Goal: Information Seeking & Learning: Learn about a topic

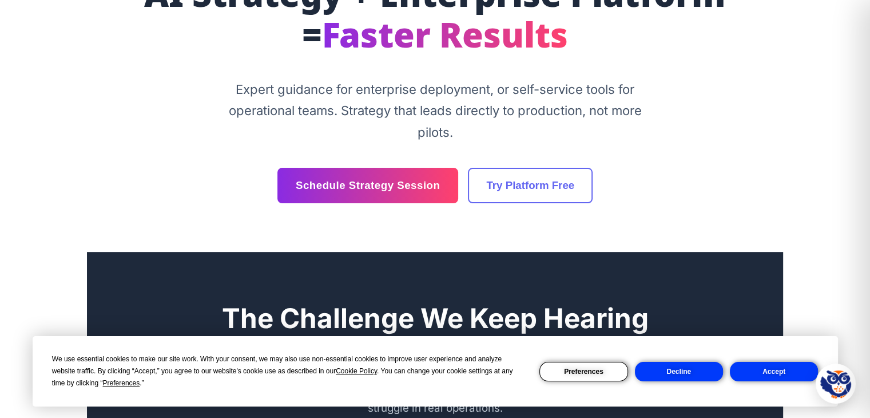
scroll to position [172, 0]
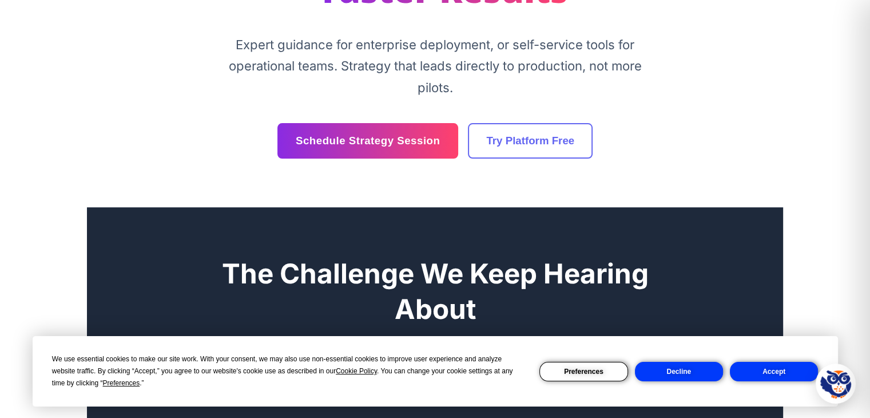
click at [782, 374] on button "Accept" at bounding box center [774, 371] width 88 height 19
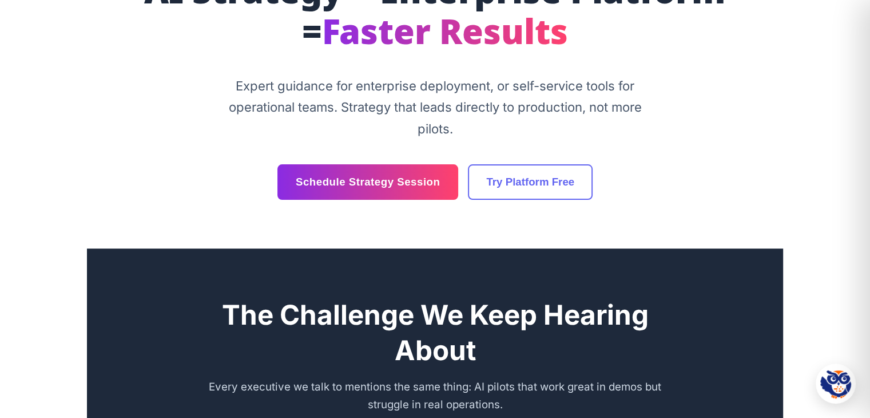
scroll to position [0, 0]
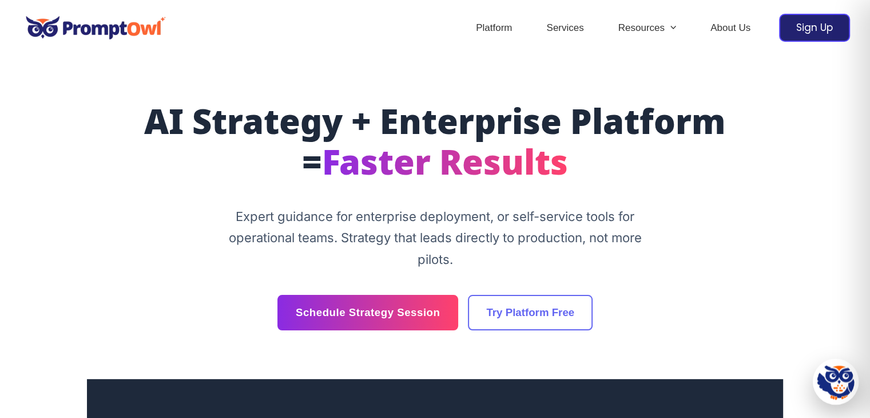
click at [838, 396] on img at bounding box center [836, 383] width 33 height 33
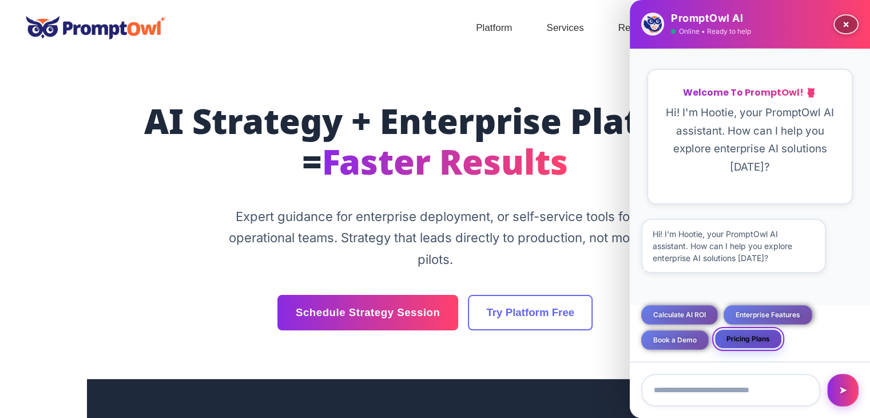
click at [730, 334] on button "Pricing Plans" at bounding box center [749, 338] width 68 height 19
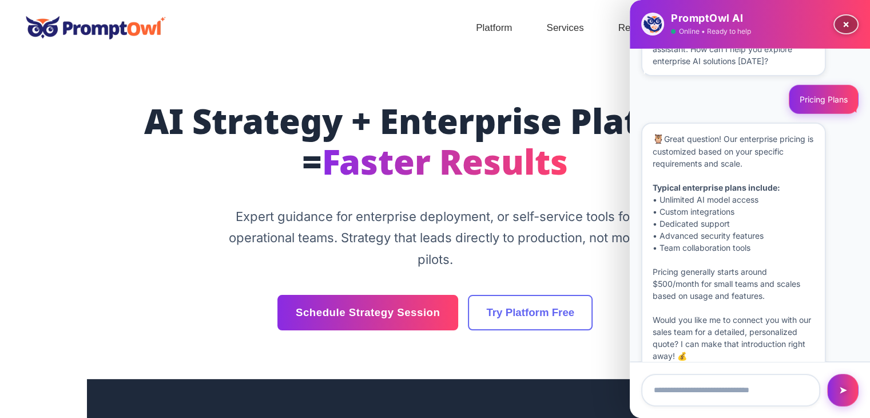
scroll to position [219, 0]
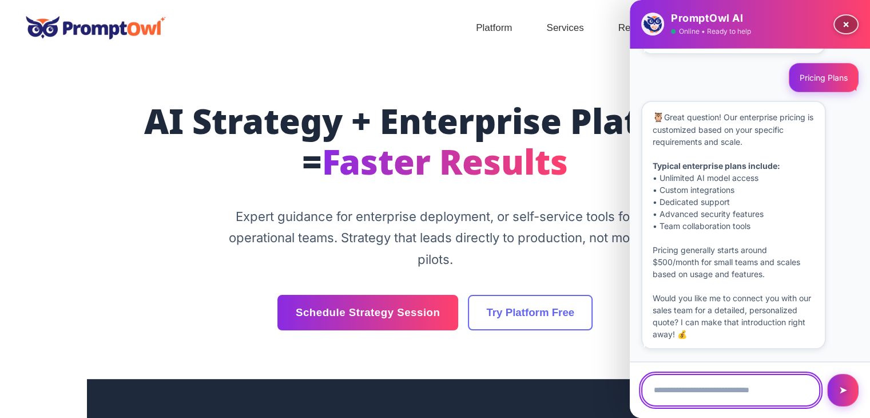
click at [737, 394] on input "text" at bounding box center [730, 390] width 179 height 33
type input "**********"
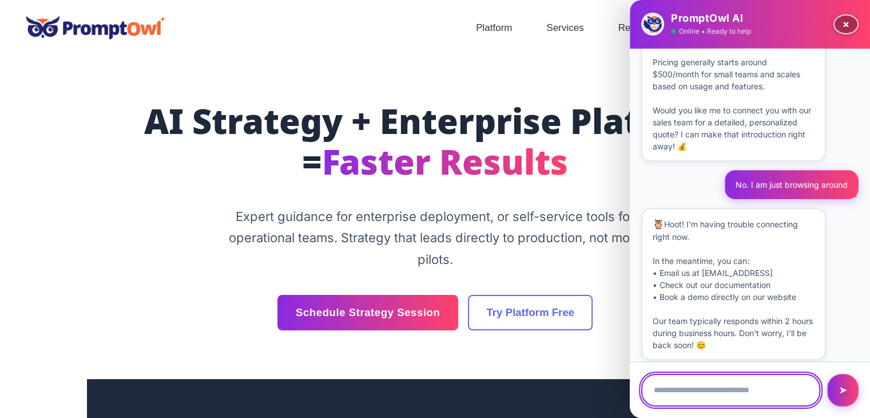
scroll to position [416, 0]
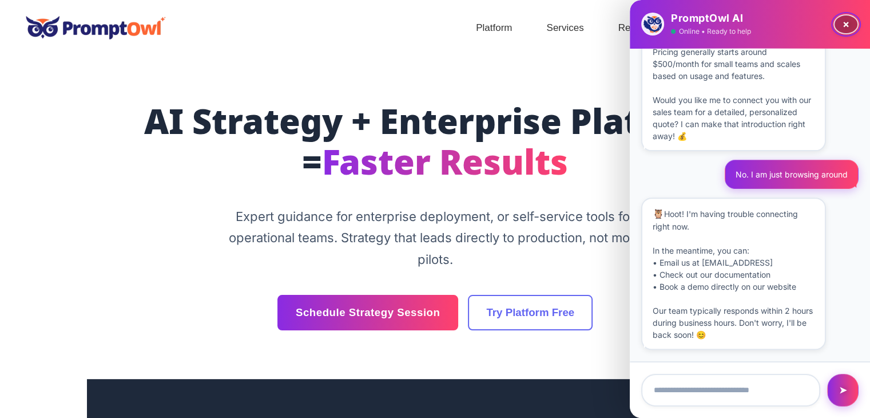
drag, startPoint x: 845, startPoint y: 26, endPoint x: 841, endPoint y: 18, distance: 8.4
click at [845, 26] on button "×" at bounding box center [846, 24] width 25 height 20
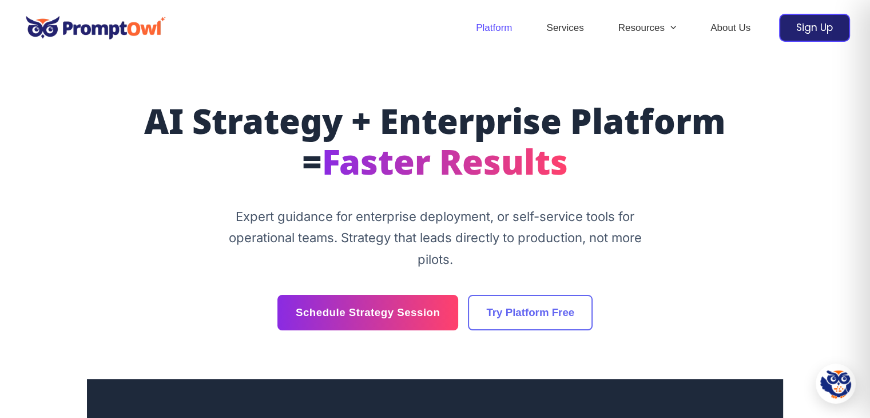
click at [497, 27] on link "Platform" at bounding box center [494, 28] width 70 height 40
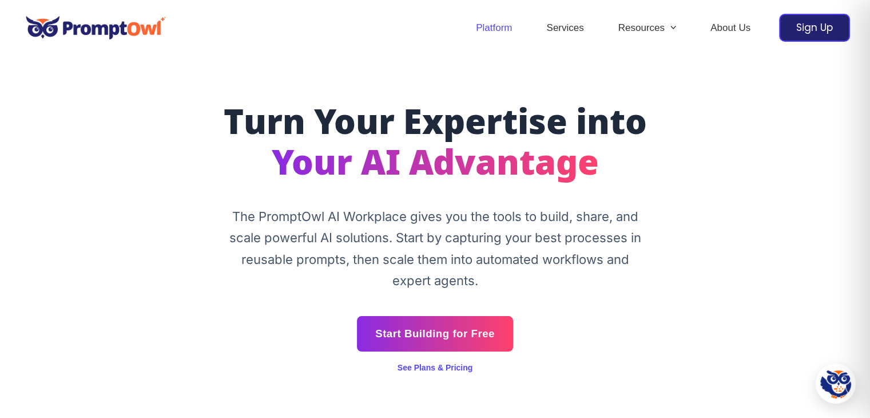
click at [96, 26] on img at bounding box center [96, 27] width 152 height 39
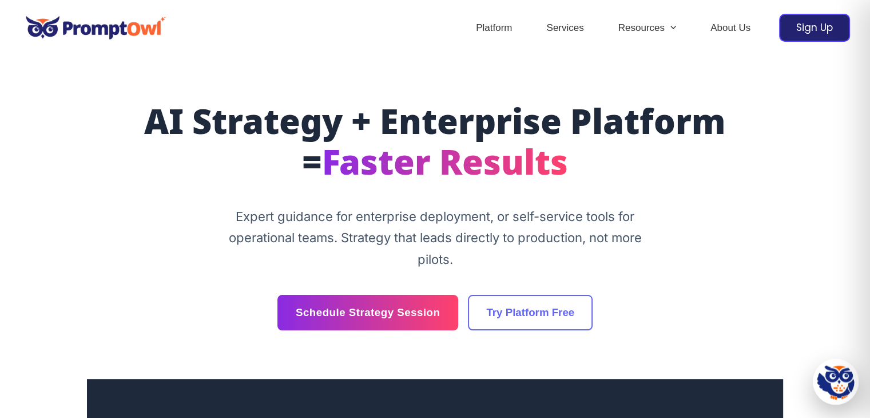
click at [833, 385] on img at bounding box center [836, 383] width 33 height 33
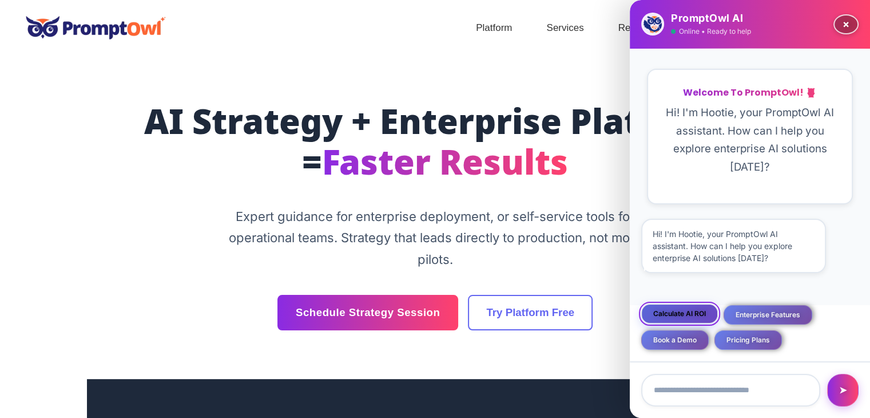
click at [689, 315] on button "Calculate AI ROI" at bounding box center [679, 313] width 77 height 19
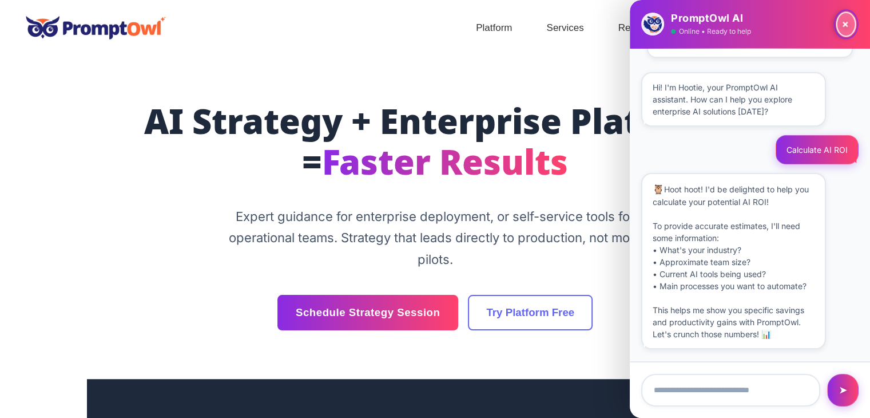
click at [842, 24] on button "×" at bounding box center [846, 23] width 20 height 25
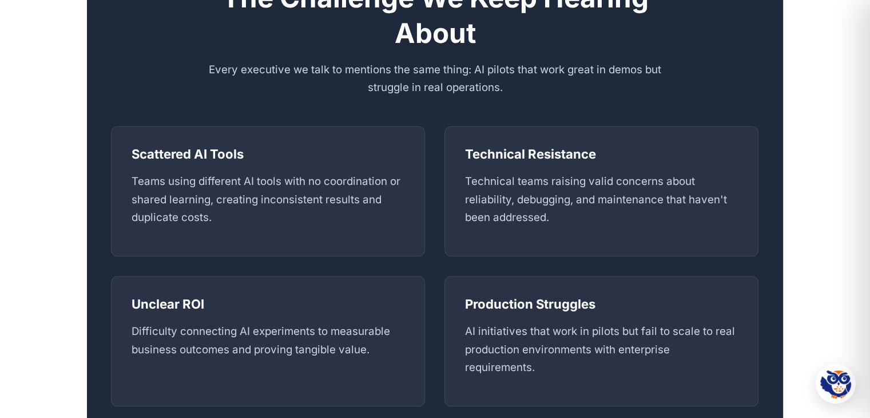
scroll to position [458, 0]
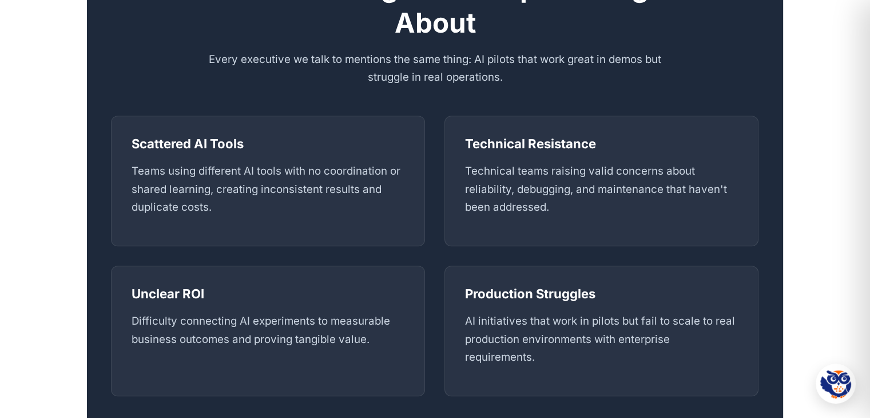
click at [188, 330] on p "Difficulty connecting AI experiments to measurable business outcomes and provin…" at bounding box center [268, 330] width 274 height 37
click at [189, 294] on h3 "Unclear ROI" at bounding box center [268, 293] width 274 height 17
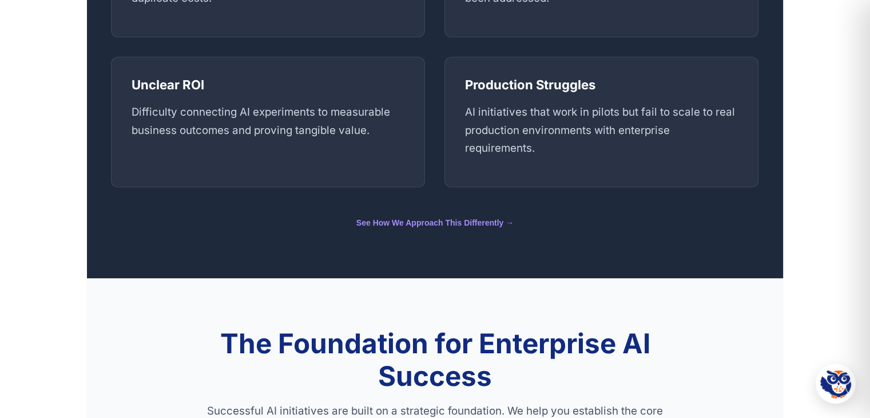
scroll to position [687, 0]
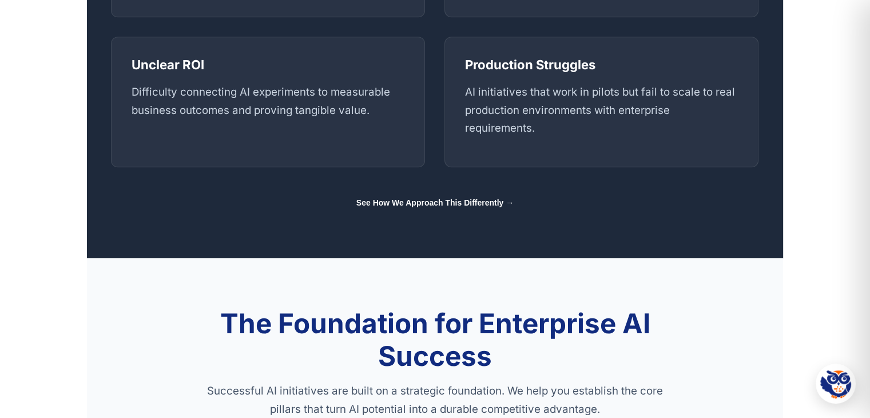
click at [483, 204] on link "See How We Approach This Differently →" at bounding box center [434, 202] width 157 height 9
click at [478, 202] on link "See How We Approach This Differently →" at bounding box center [434, 202] width 157 height 9
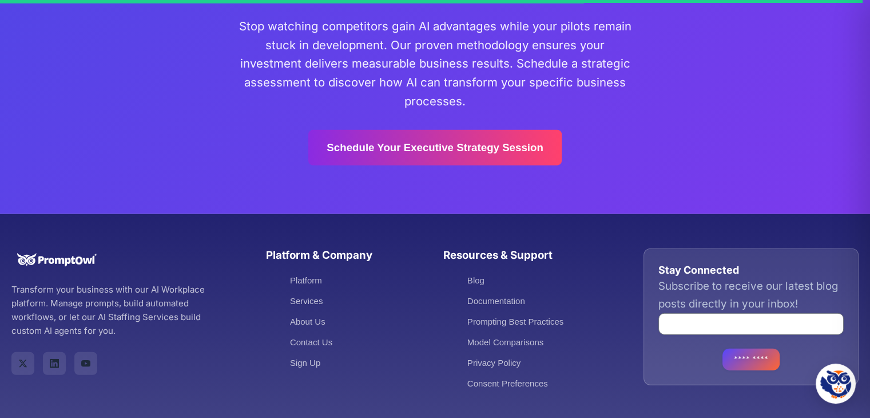
scroll to position [2803, 0]
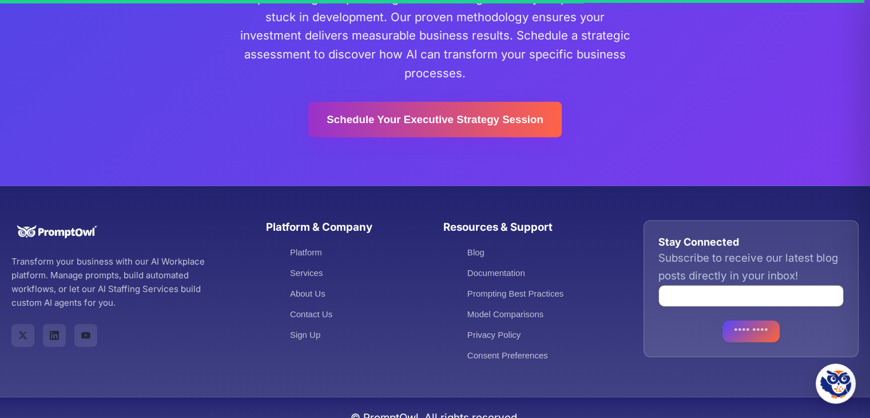
click at [462, 124] on link "Schedule Your Executive Strategy Session" at bounding box center [434, 119] width 253 height 35
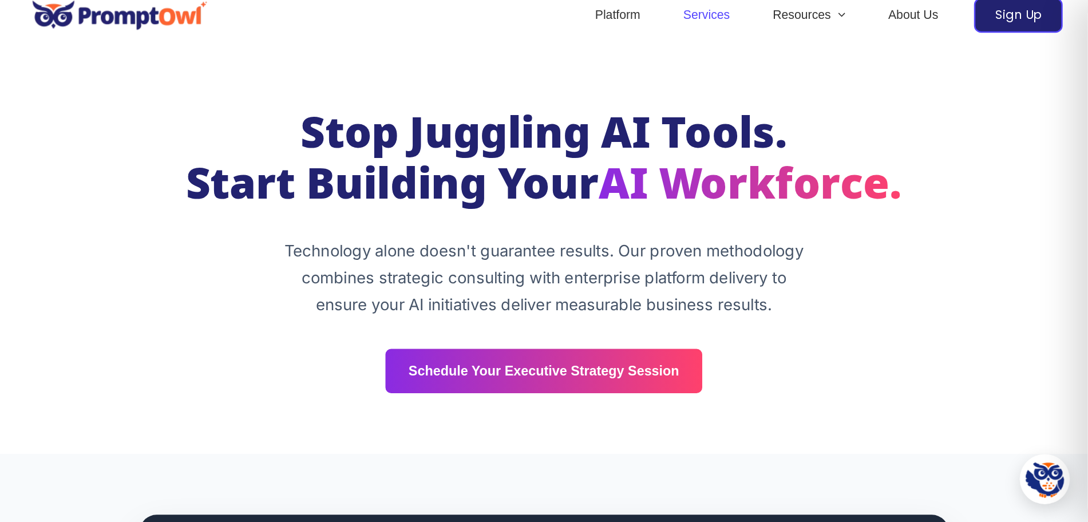
scroll to position [0, 0]
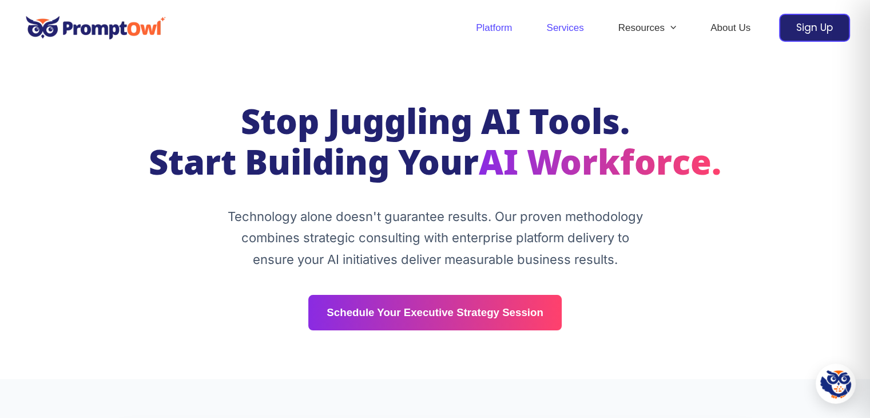
click at [493, 28] on link "Platform" at bounding box center [494, 28] width 70 height 40
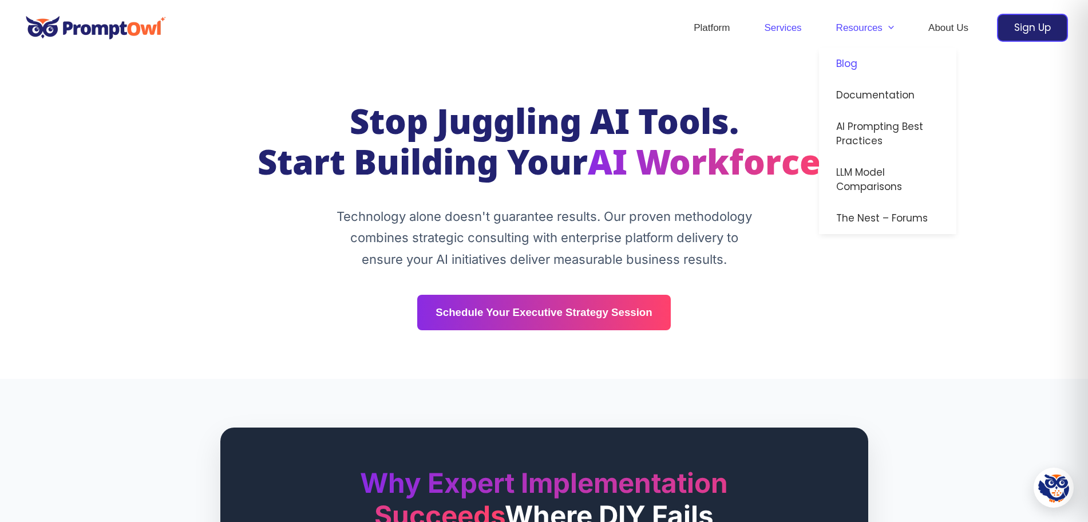
click at [844, 66] on link "Blog" at bounding box center [887, 63] width 137 height 31
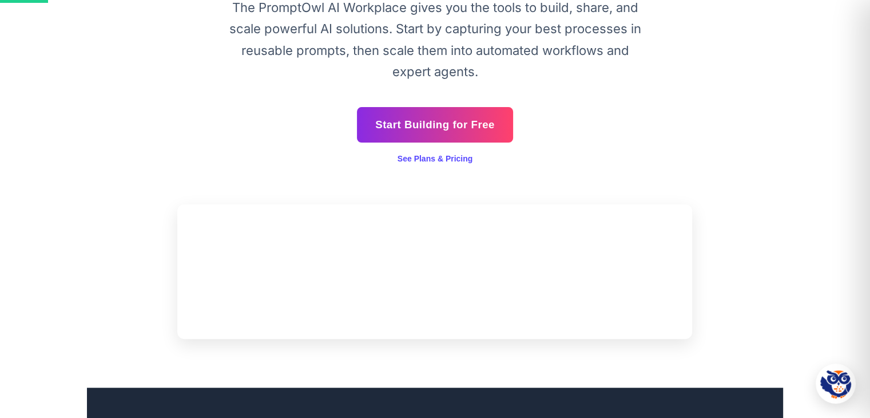
scroll to position [229, 0]
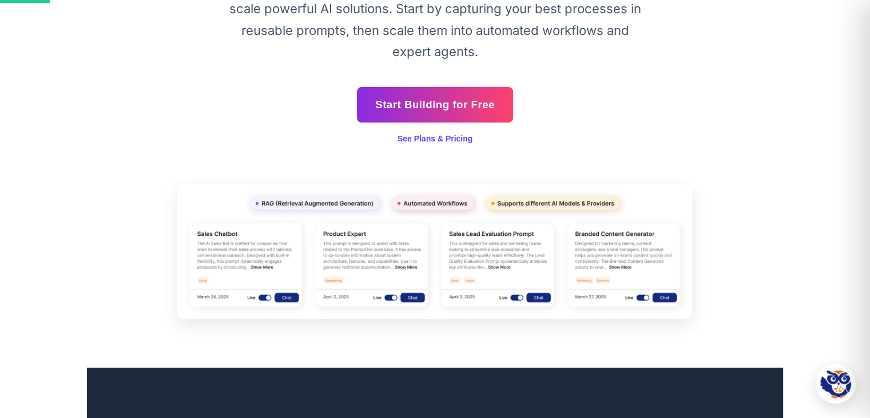
click at [412, 204] on img at bounding box center [434, 251] width 515 height 134
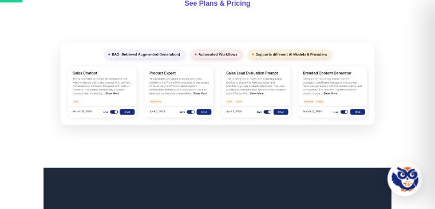
scroll to position [331, 0]
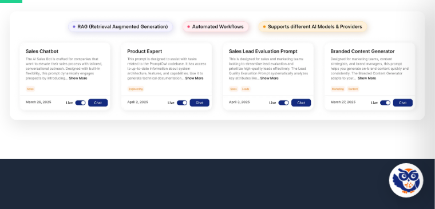
click at [105, 82] on img at bounding box center [217, 65] width 415 height 109
click at [108, 84] on img at bounding box center [217, 65] width 415 height 109
click at [199, 82] on img at bounding box center [217, 65] width 415 height 109
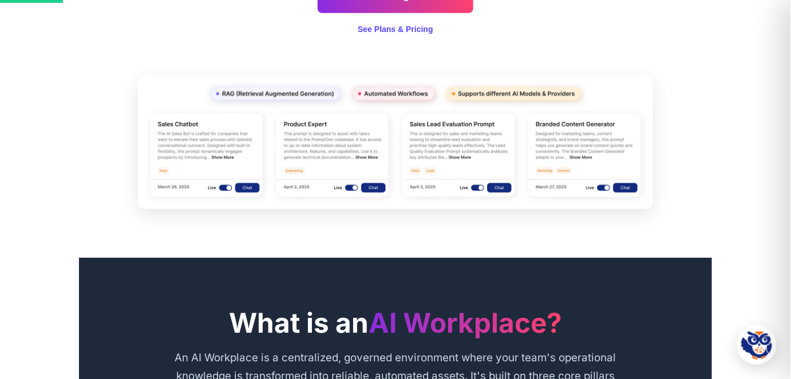
scroll to position [293, 0]
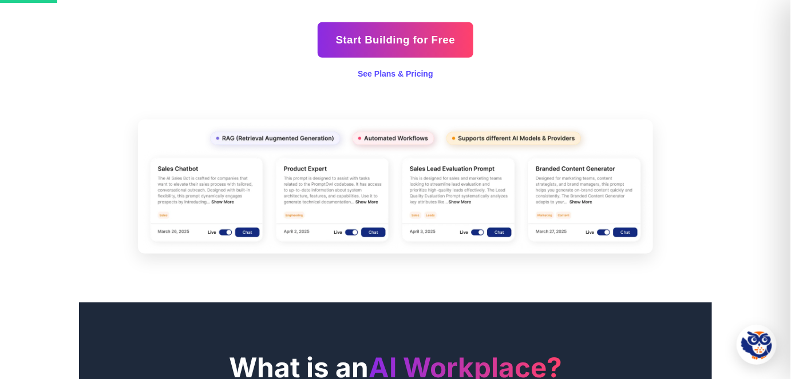
click at [350, 157] on img at bounding box center [395, 187] width 515 height 134
click at [447, 183] on img at bounding box center [395, 187] width 515 height 134
click at [606, 206] on img at bounding box center [395, 187] width 515 height 134
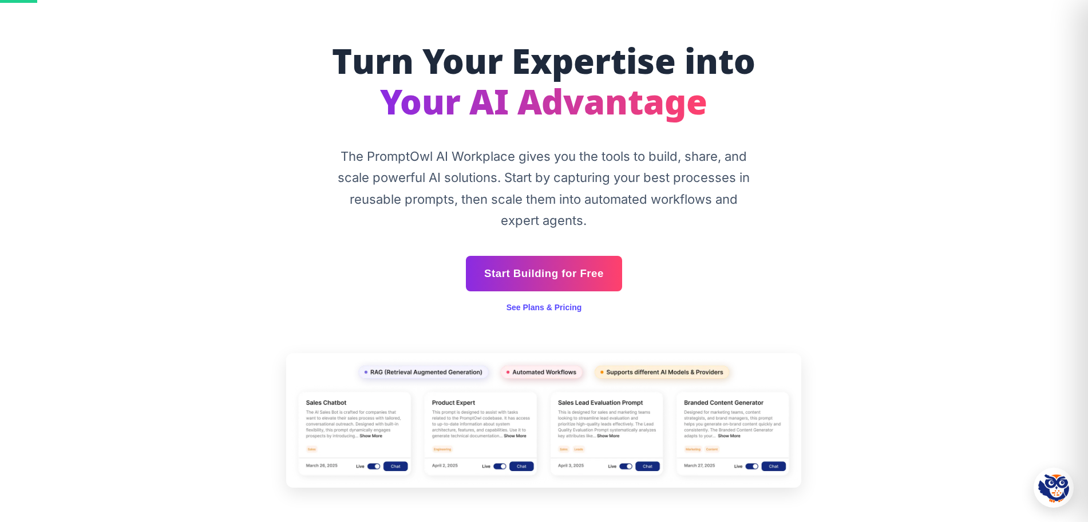
scroll to position [143, 0]
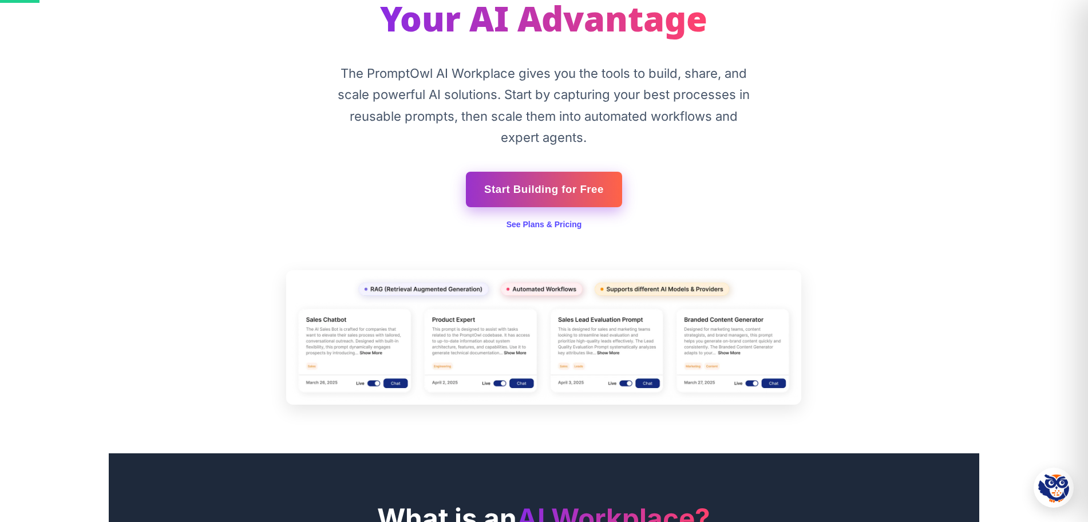
click at [605, 203] on link "Start Building for Free" at bounding box center [544, 189] width 156 height 35
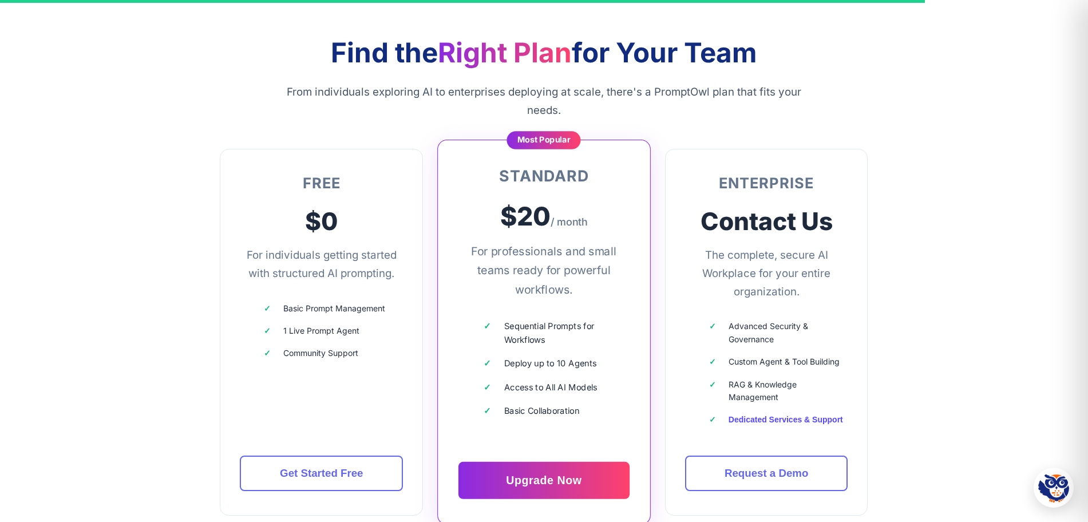
scroll to position [2971, 0]
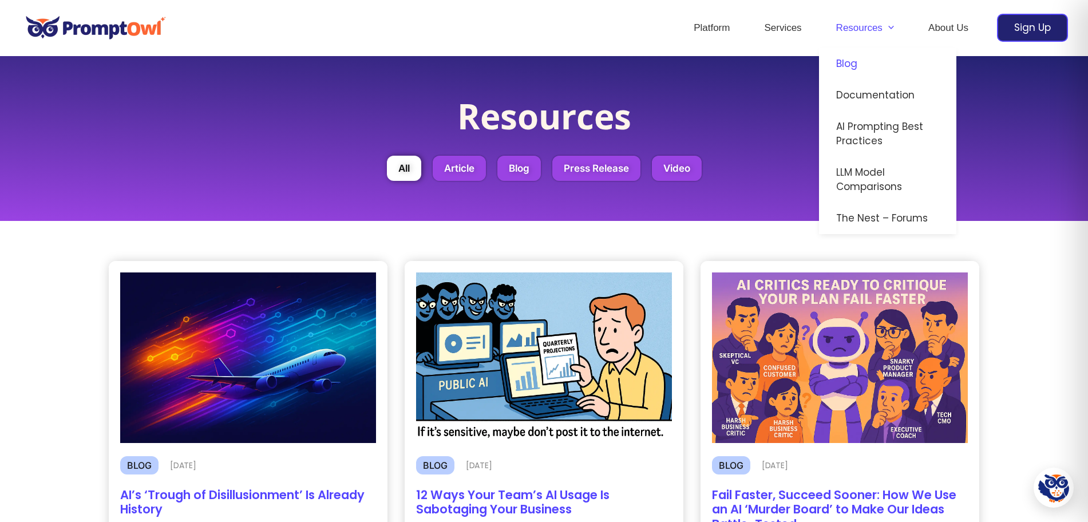
click at [884, 30] on span "Menu Toggle" at bounding box center [887, 27] width 11 height 11
click at [852, 136] on link "AI Prompting Best Practices" at bounding box center [887, 134] width 137 height 46
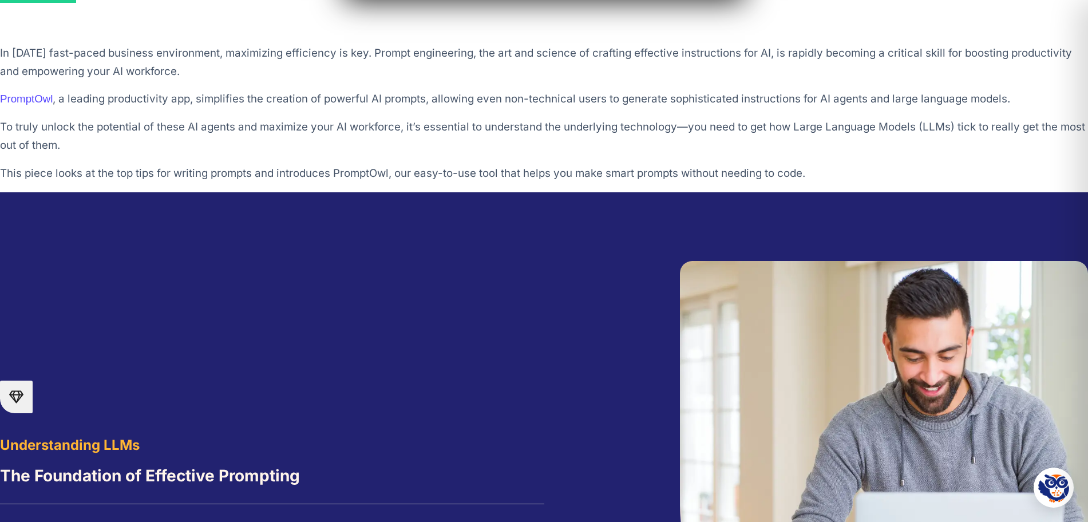
scroll to position [358, 0]
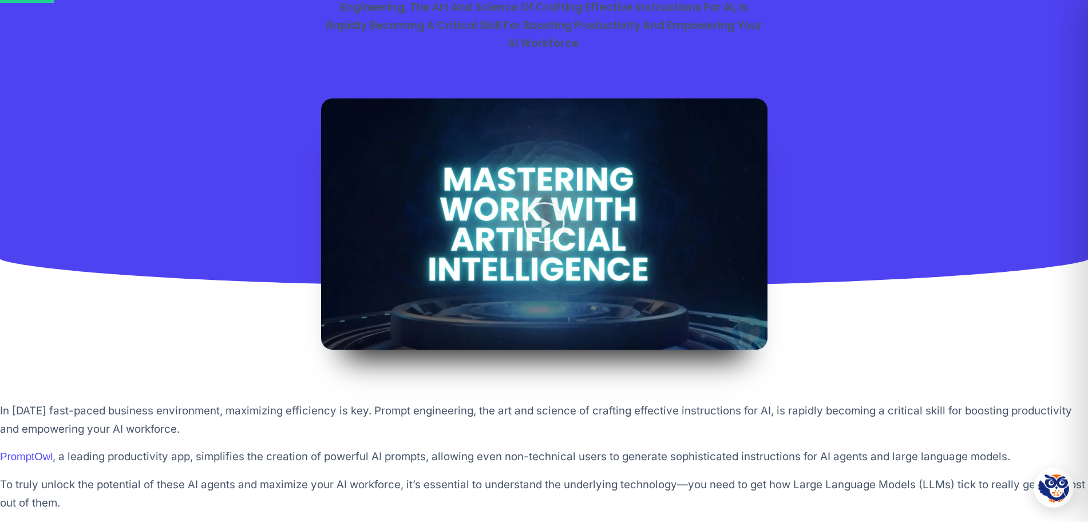
click at [540, 220] on icon "Play Video" at bounding box center [543, 222] width 43 height 43
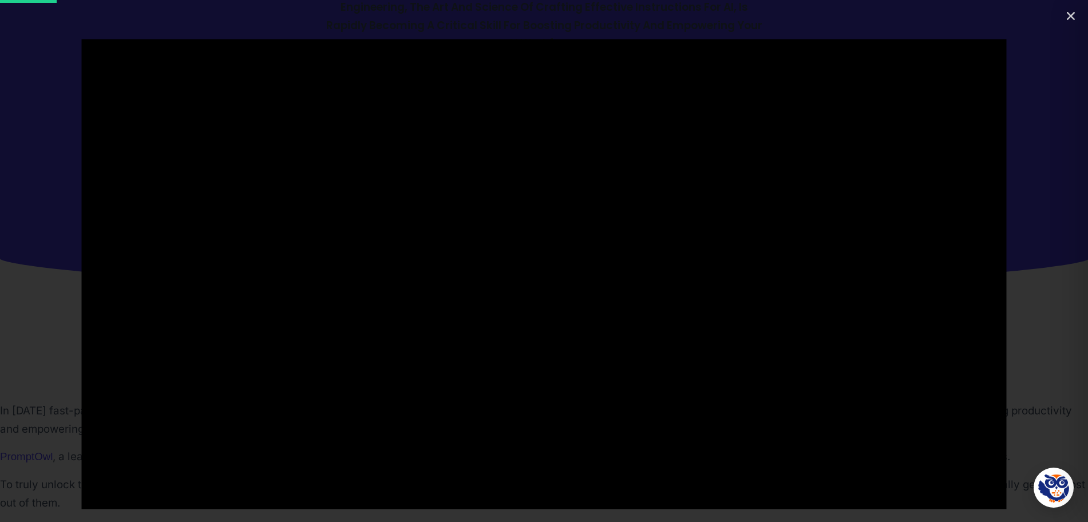
scroll to position [501, 0]
